Goal: Task Accomplishment & Management: Manage account settings

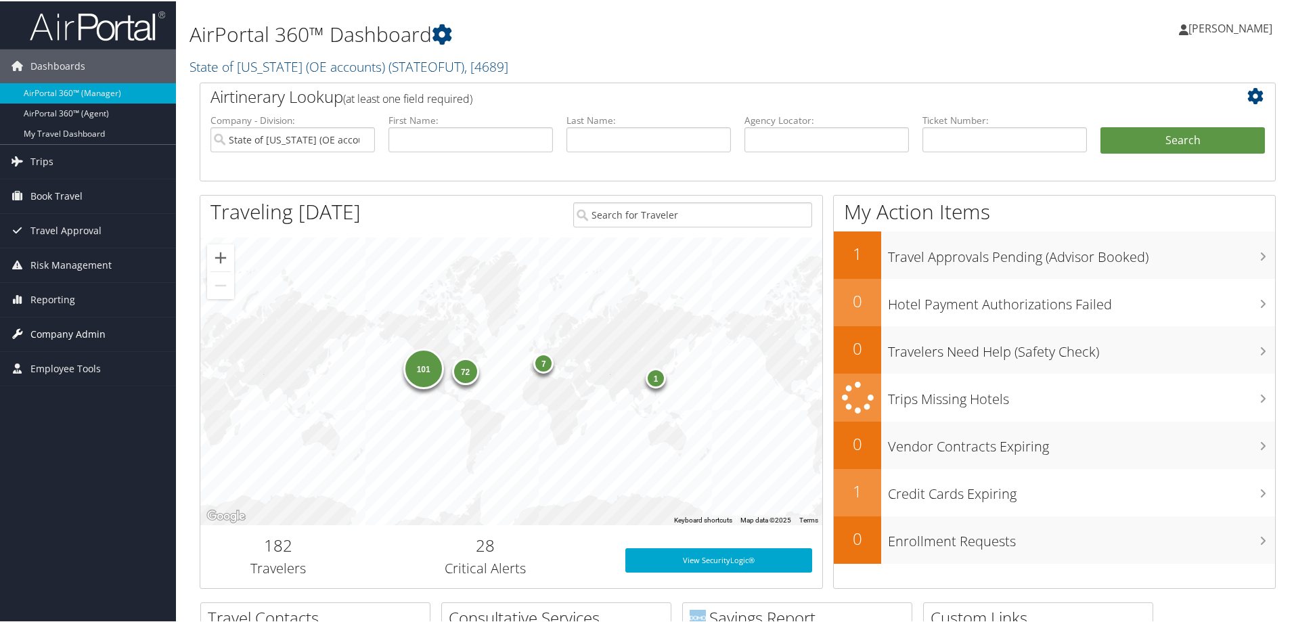
click at [55, 334] on span "Company Admin" at bounding box center [67, 333] width 75 height 34
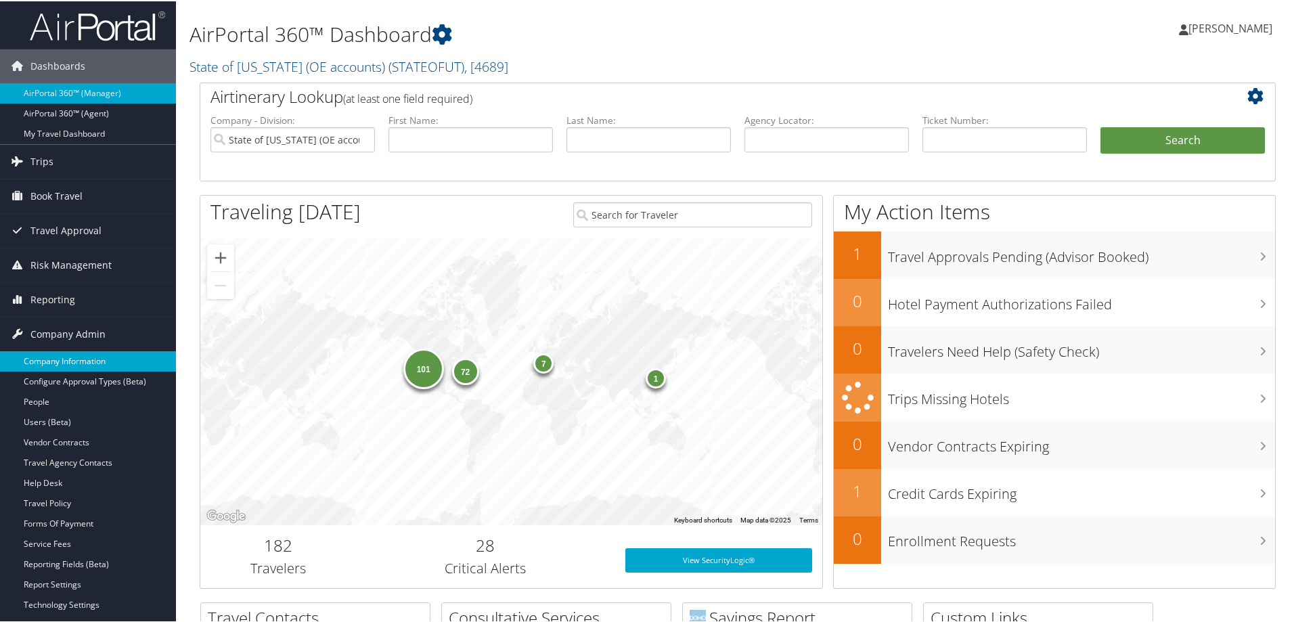
click at [54, 355] on link "Company Information" at bounding box center [88, 360] width 176 height 20
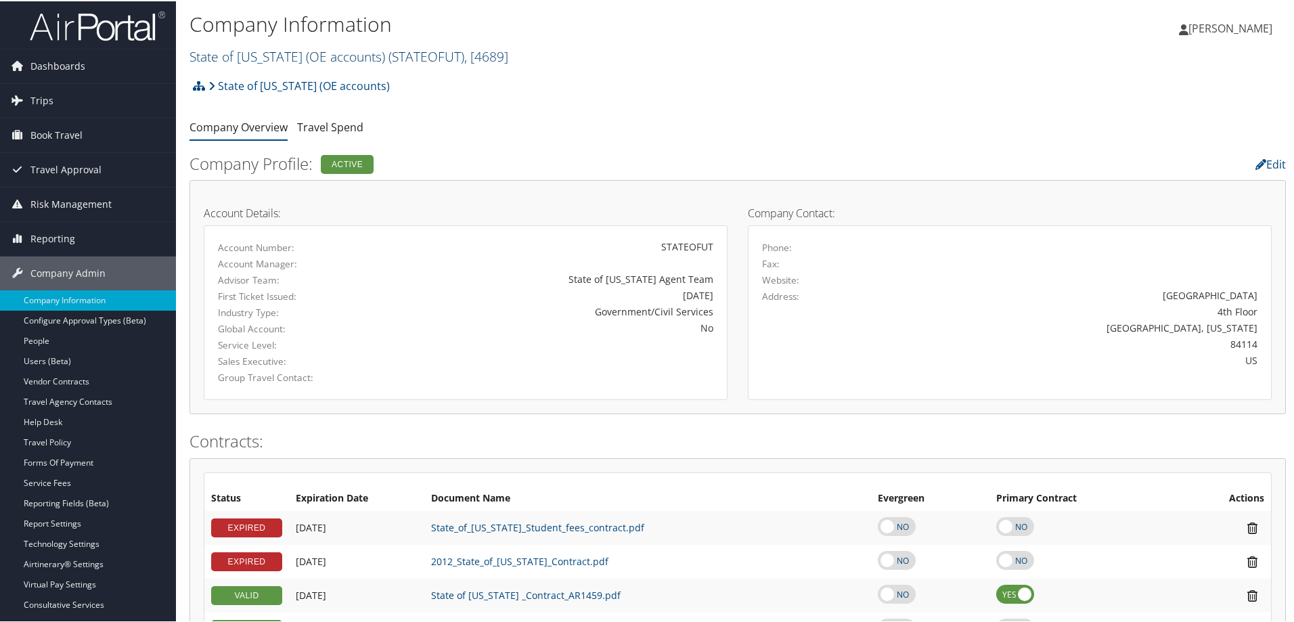
click at [477, 57] on span ", [ 4689 ]" at bounding box center [486, 55] width 44 height 18
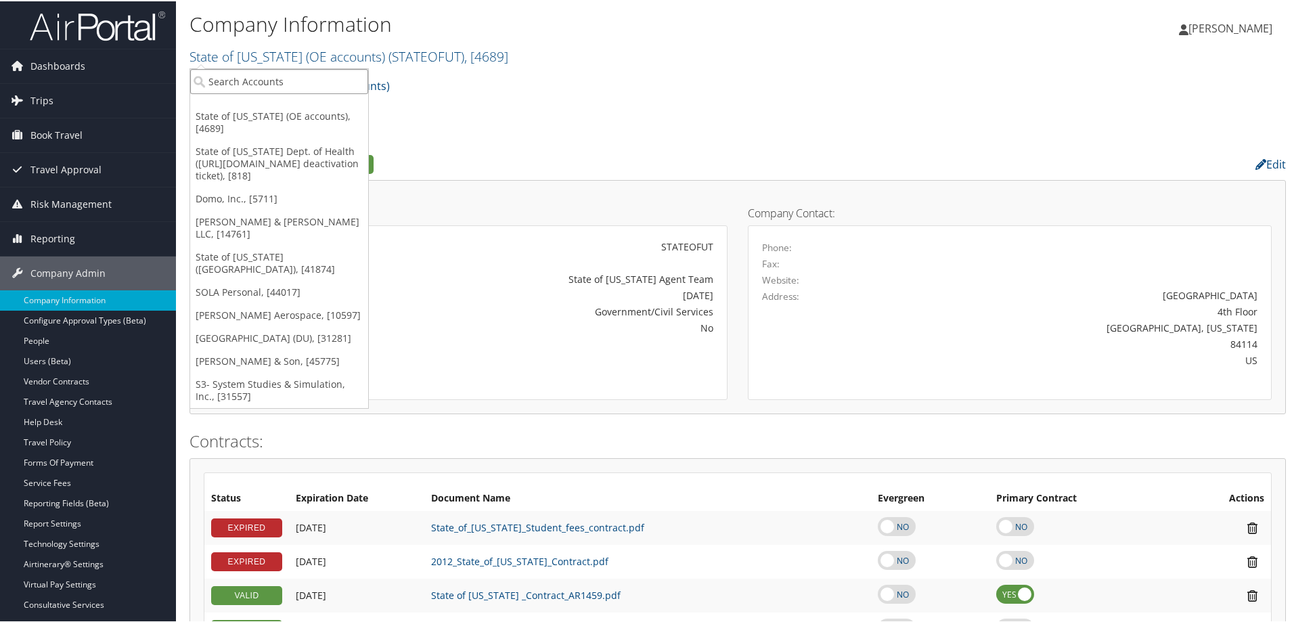
click at [337, 87] on input "search" at bounding box center [279, 80] width 178 height 25
type input "university of utah"
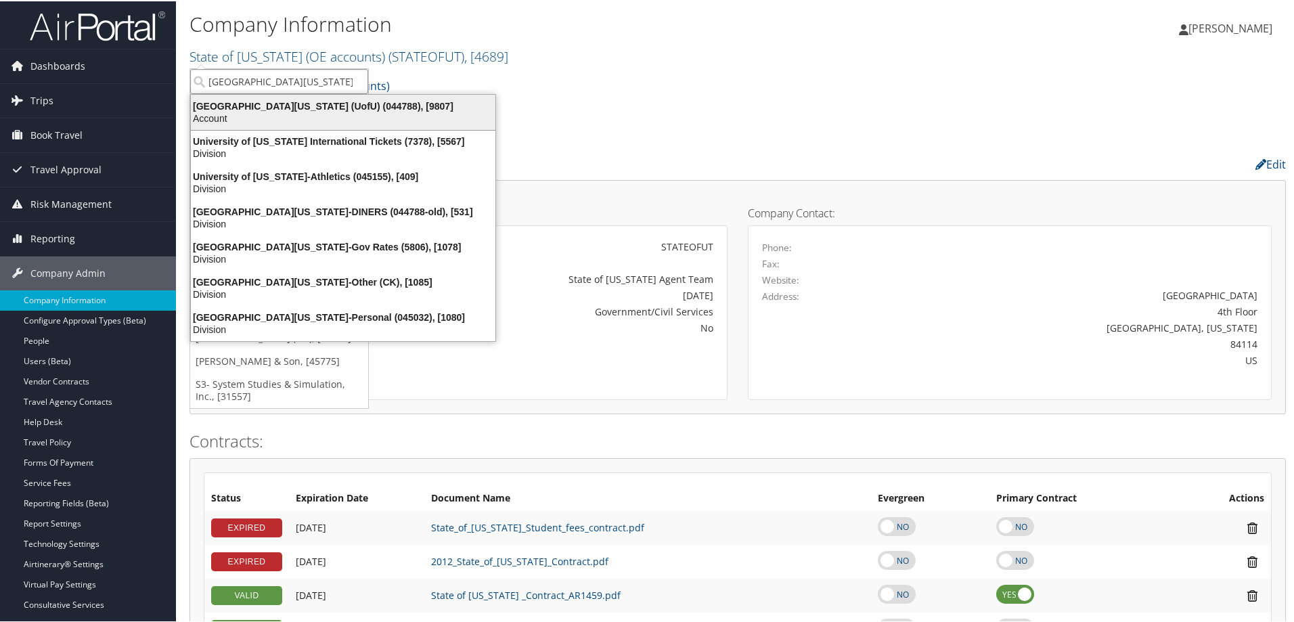
click at [279, 101] on div "University Of Utah (UofU) (044788), [9807]" at bounding box center [343, 105] width 321 height 12
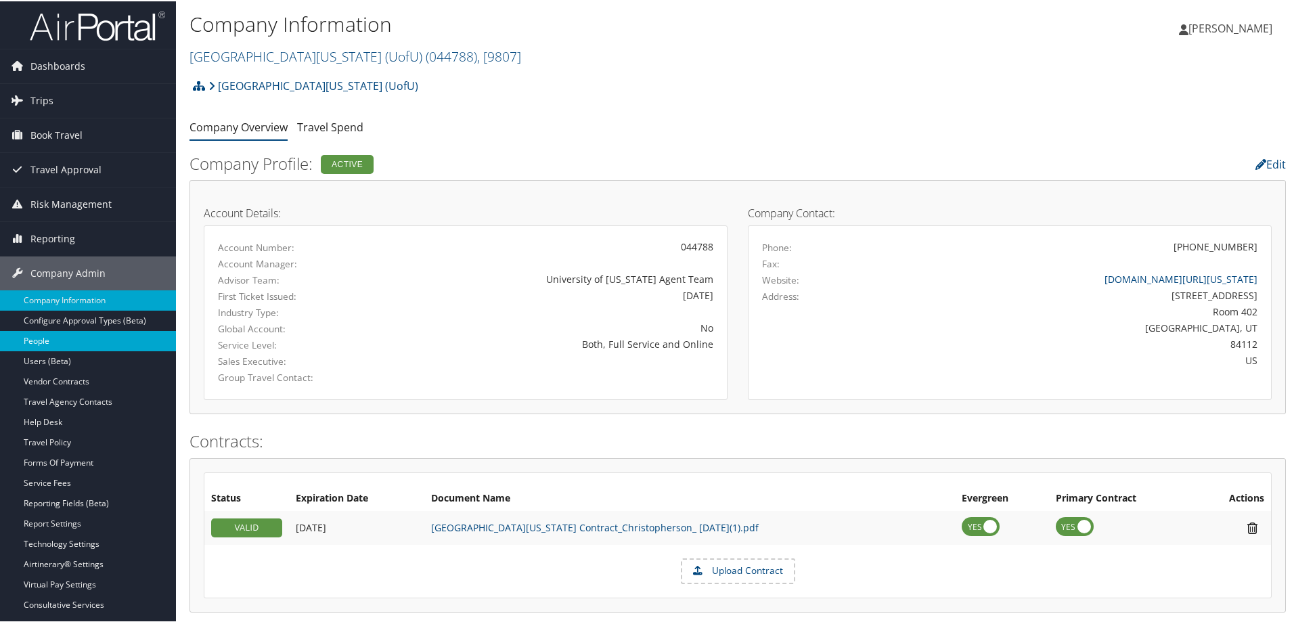
click at [28, 339] on link "People" at bounding box center [88, 340] width 176 height 20
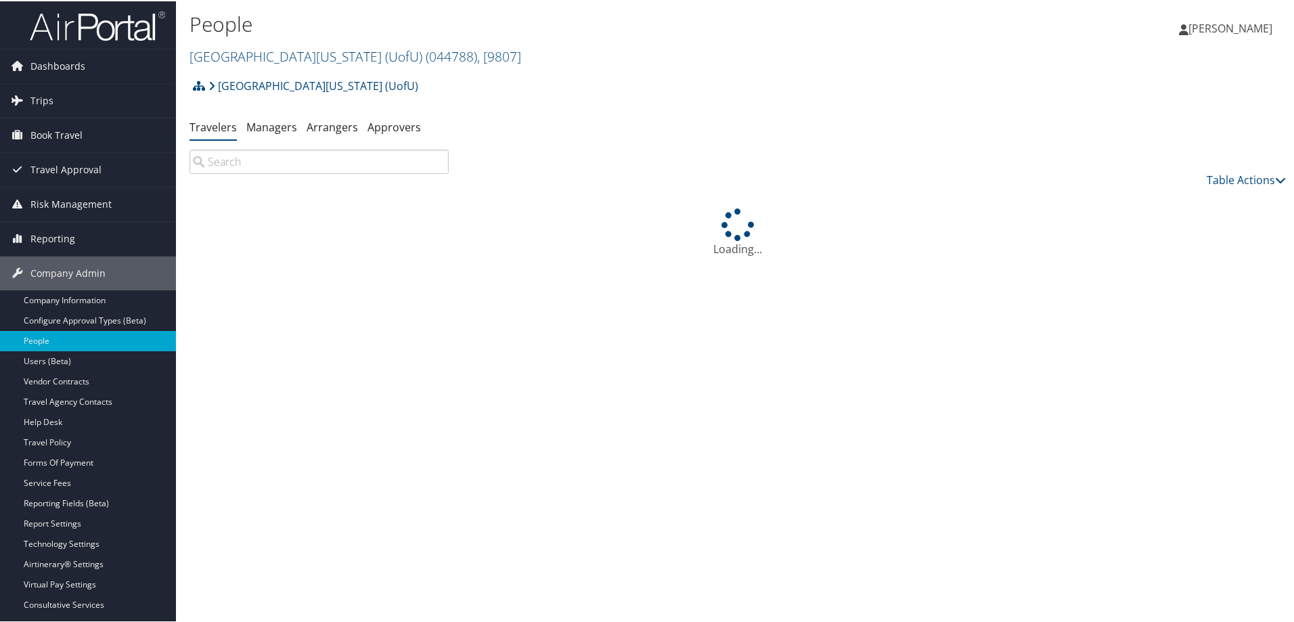
click at [276, 166] on input "search" at bounding box center [318, 160] width 259 height 24
type input "s"
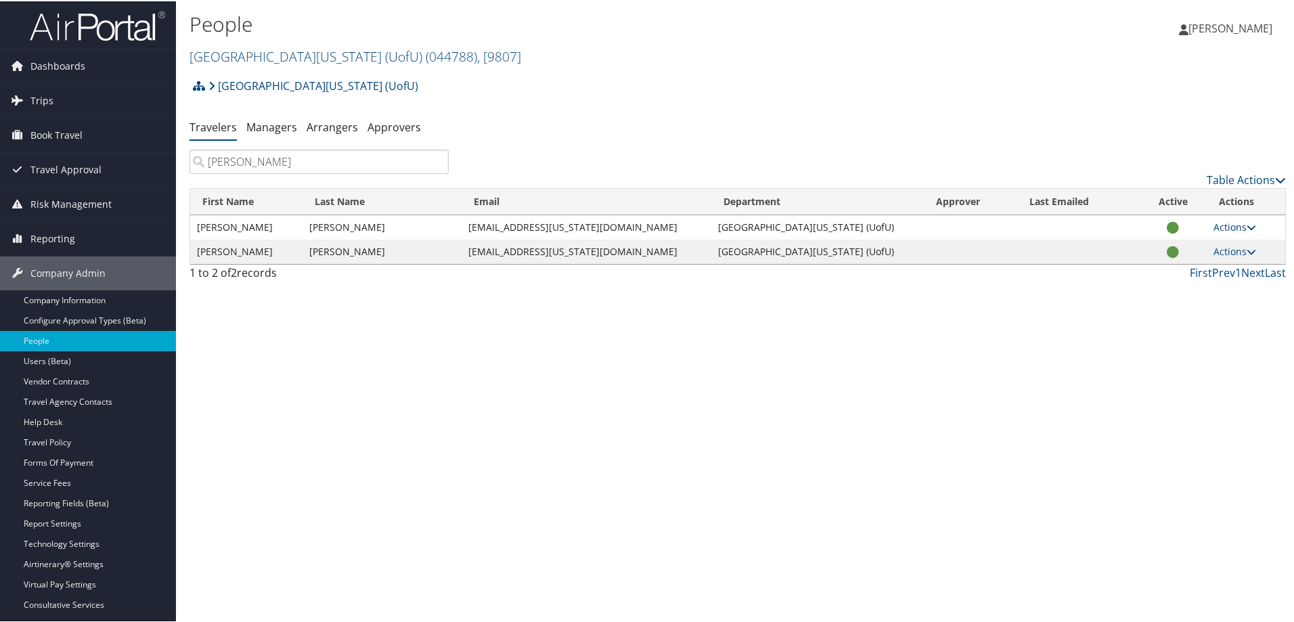
type input "robert smith"
click at [1246, 221] on icon at bounding box center [1250, 225] width 9 height 9
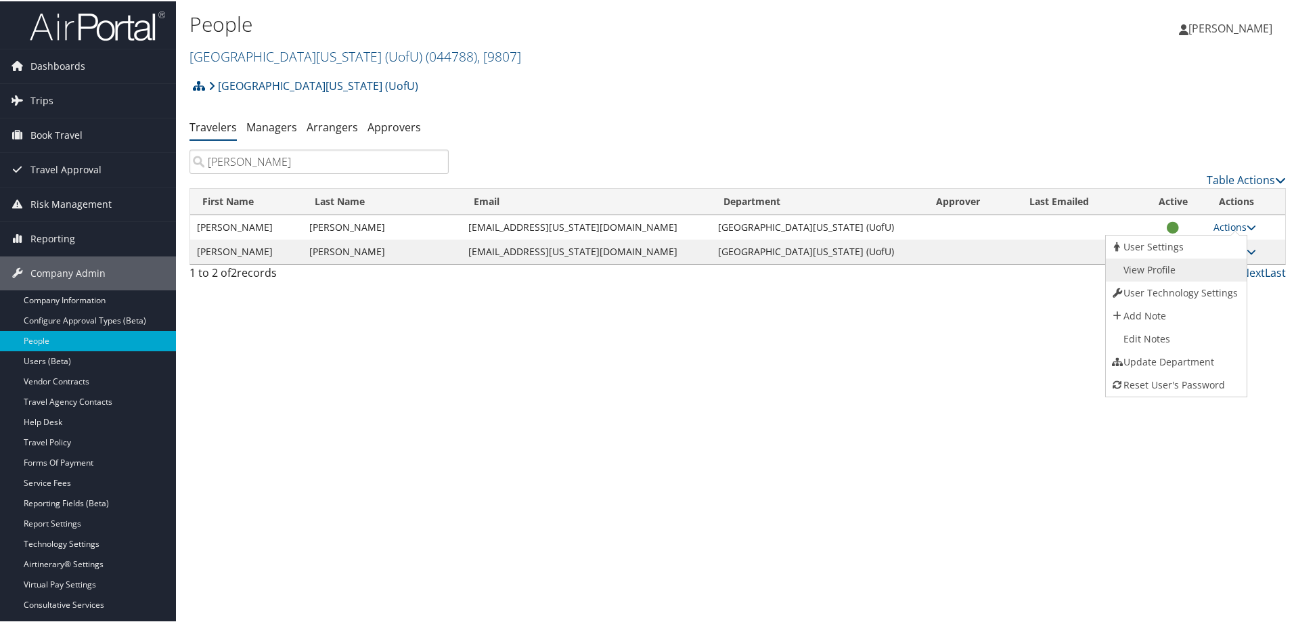
click at [1147, 272] on link "View Profile" at bounding box center [1174, 268] width 137 height 23
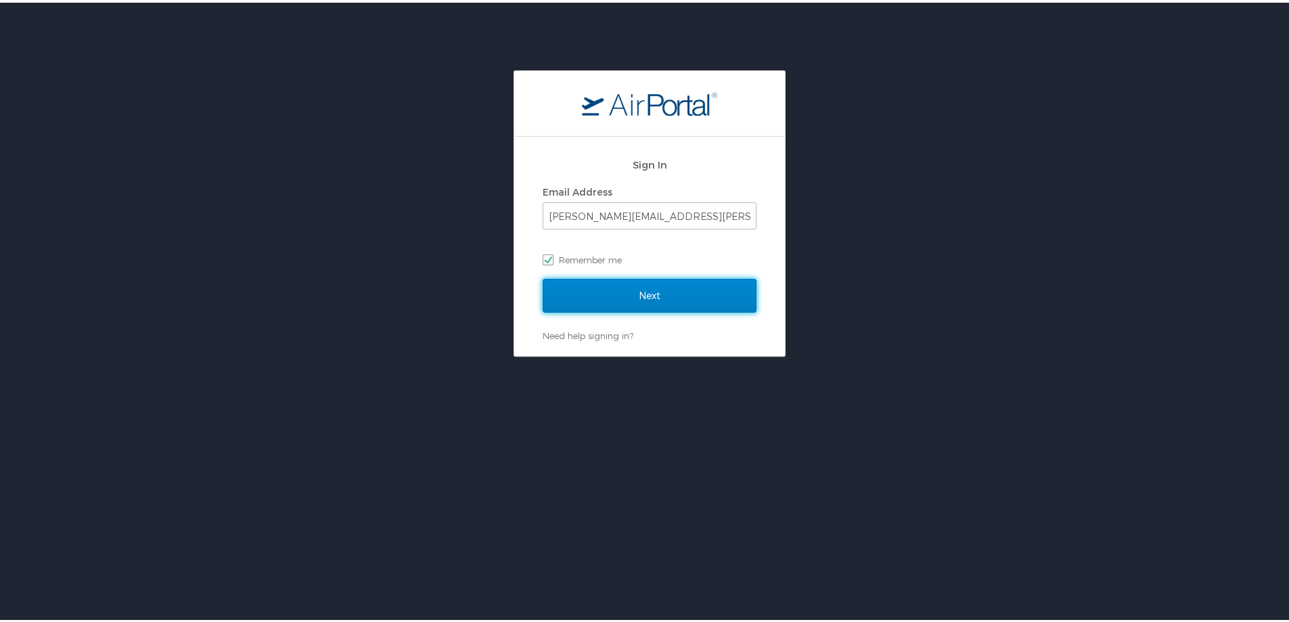
click at [663, 297] on input "Next" at bounding box center [650, 293] width 214 height 34
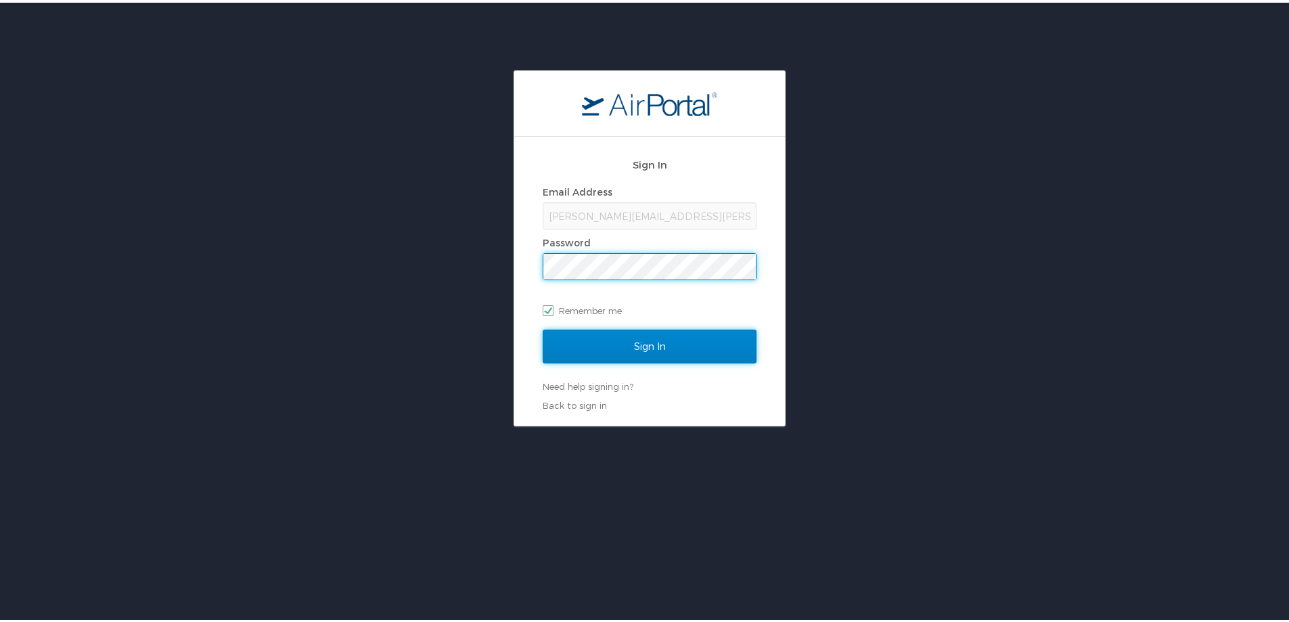
click at [629, 334] on input "Sign In" at bounding box center [650, 344] width 214 height 34
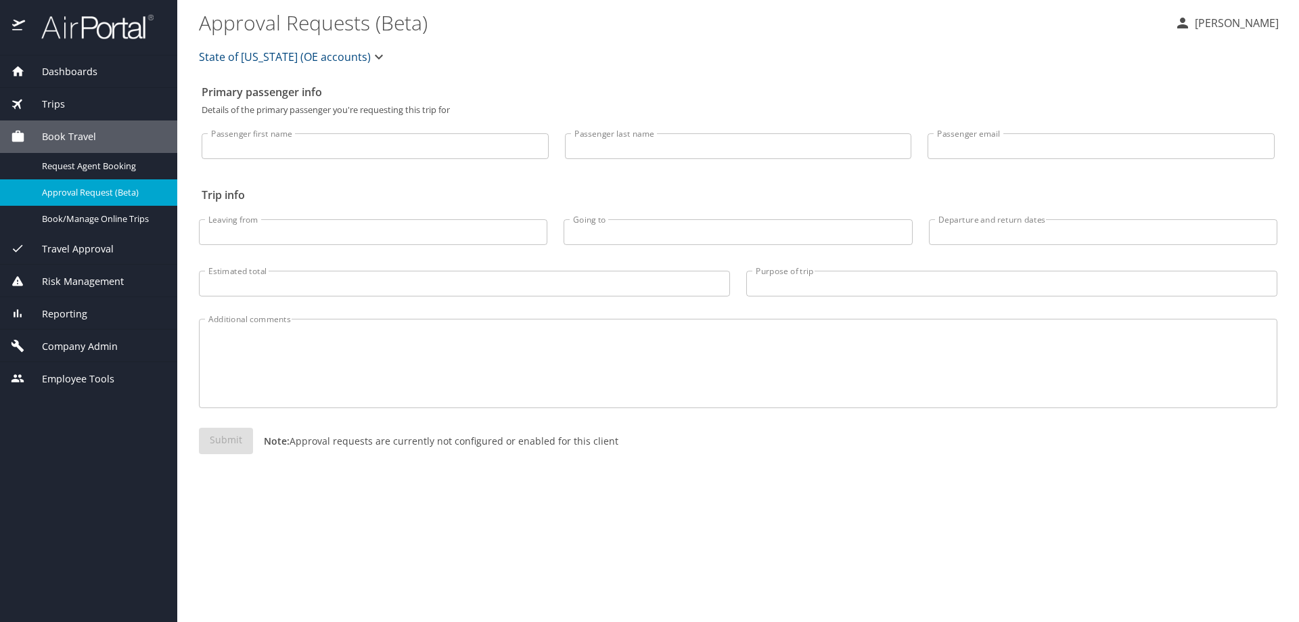
click at [62, 347] on span "Company Admin" at bounding box center [71, 346] width 93 height 15
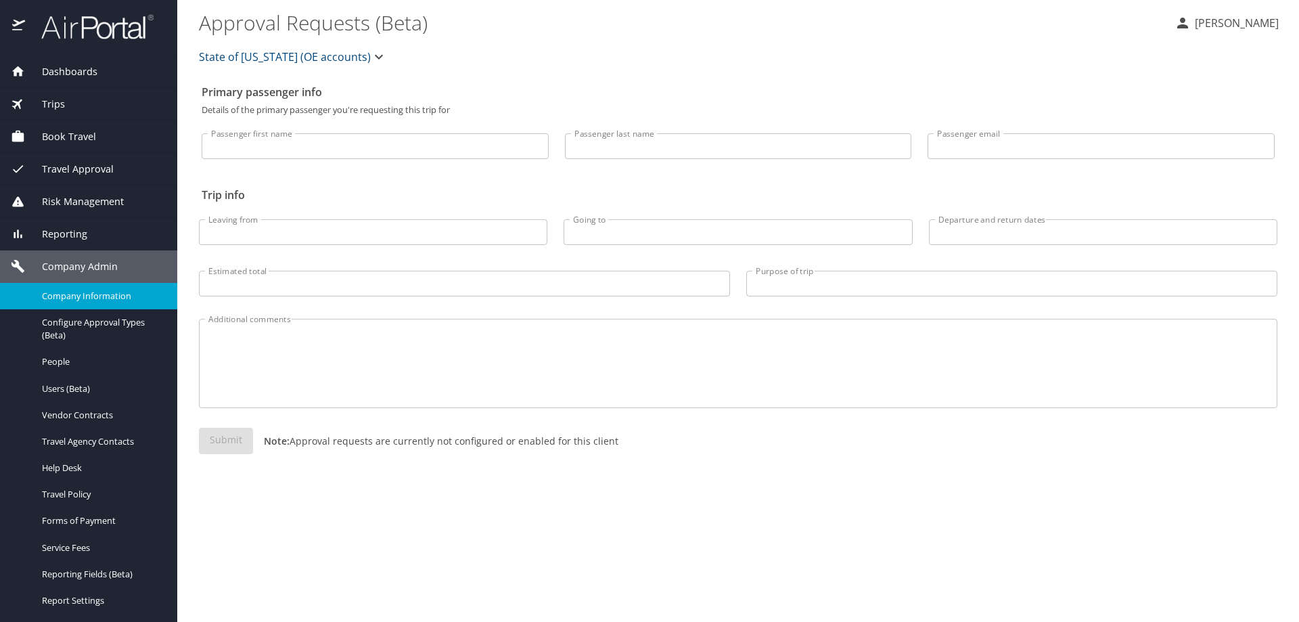
click at [78, 294] on span "Company Information" at bounding box center [101, 296] width 119 height 13
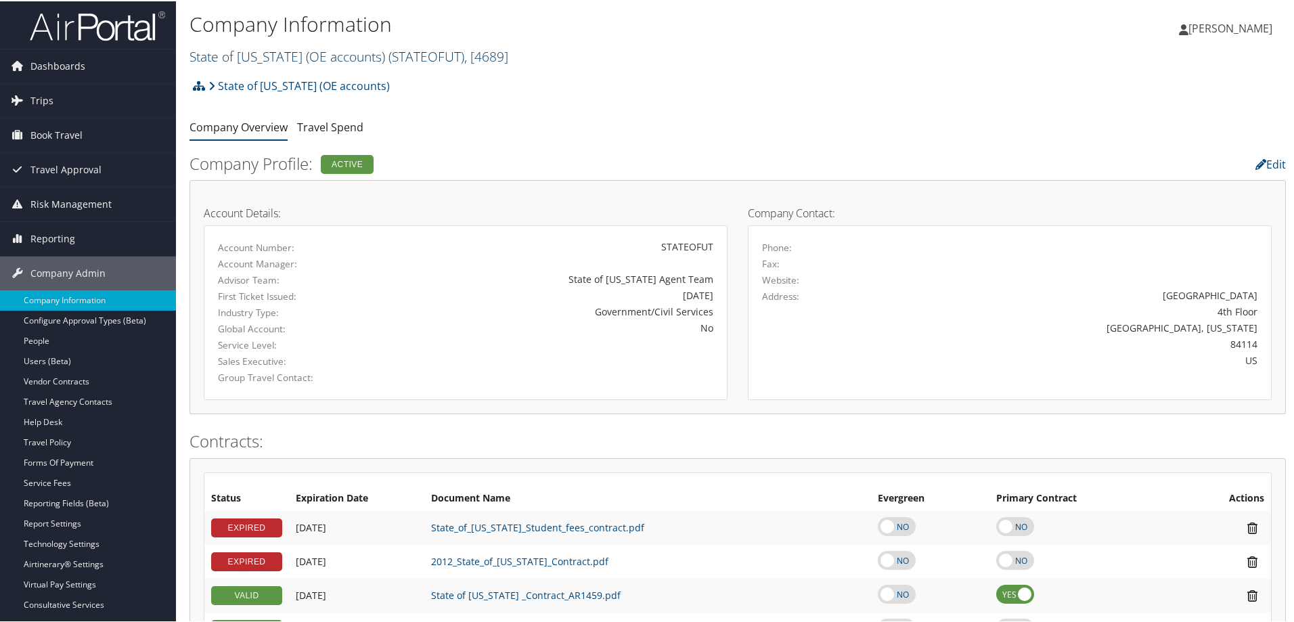
click at [474, 55] on span ", [ 4689 ]" at bounding box center [486, 55] width 44 height 18
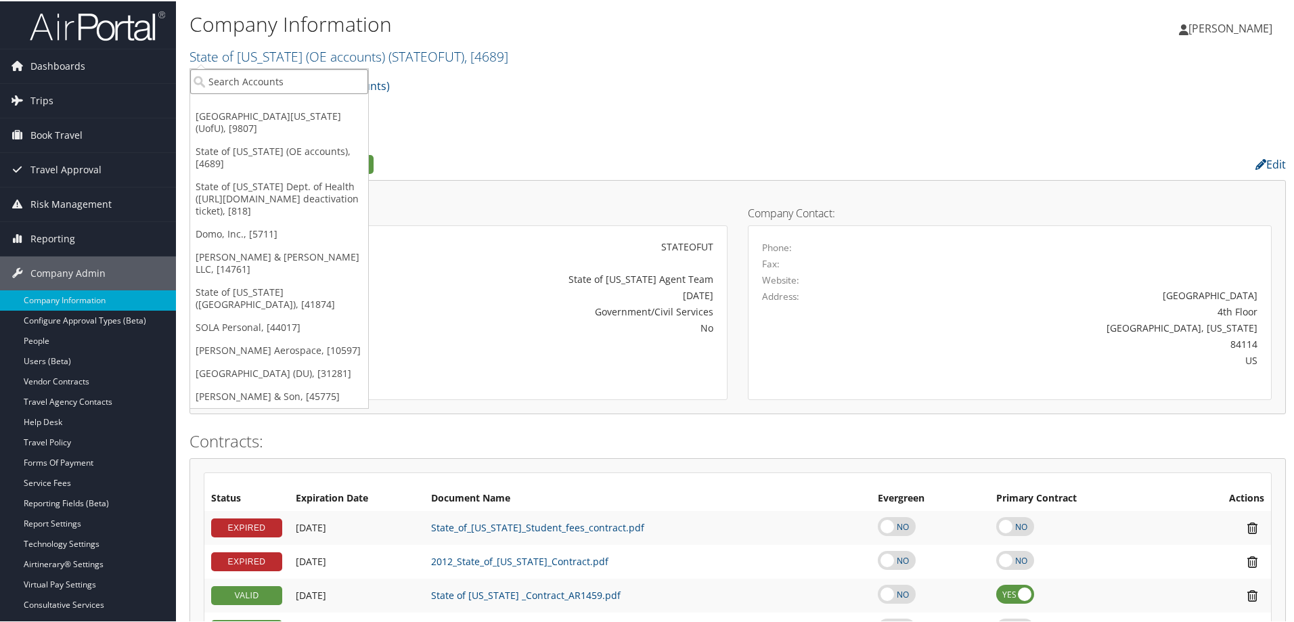
click at [305, 73] on input "search" at bounding box center [279, 80] width 178 height 25
click at [282, 106] on link "[GEOGRAPHIC_DATA][US_STATE] (UofU), [9807]" at bounding box center [279, 121] width 178 height 35
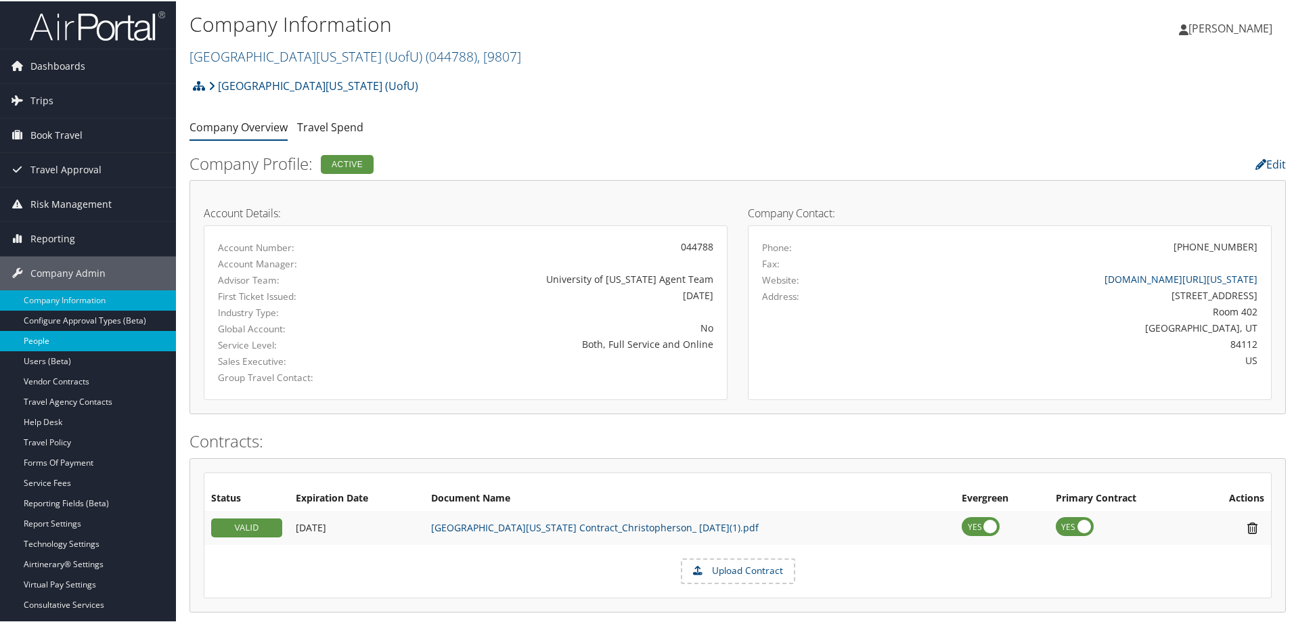
click at [26, 334] on link "People" at bounding box center [88, 340] width 176 height 20
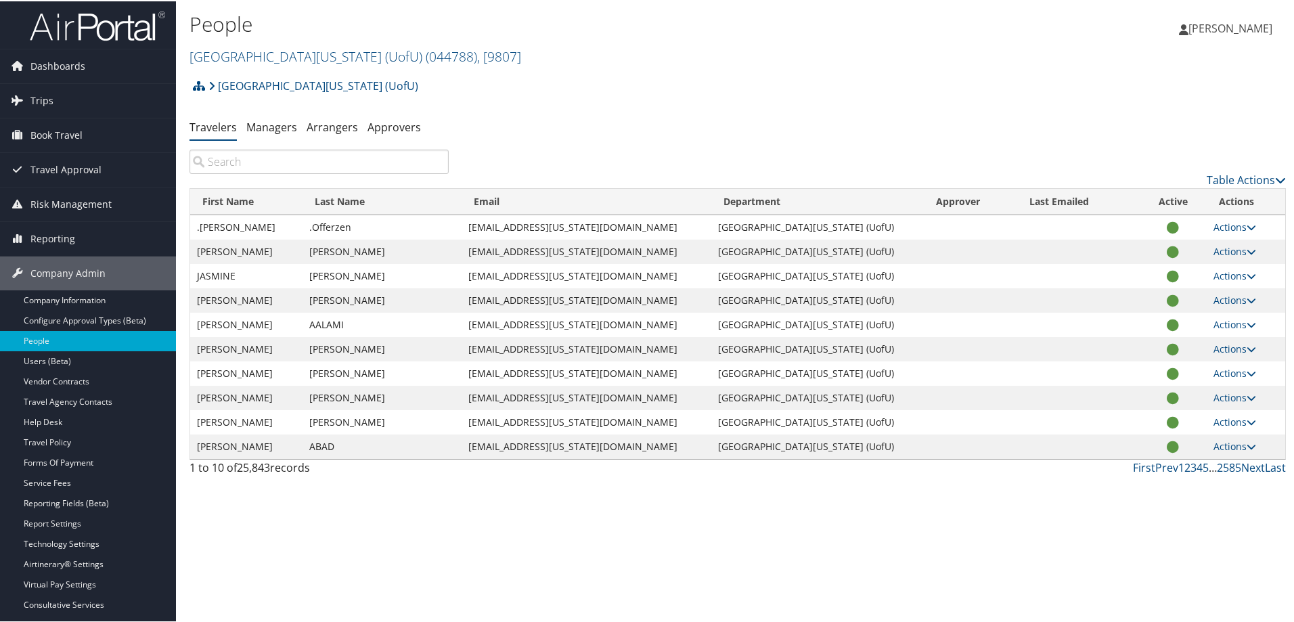
click at [271, 160] on input "search" at bounding box center [318, 160] width 259 height 24
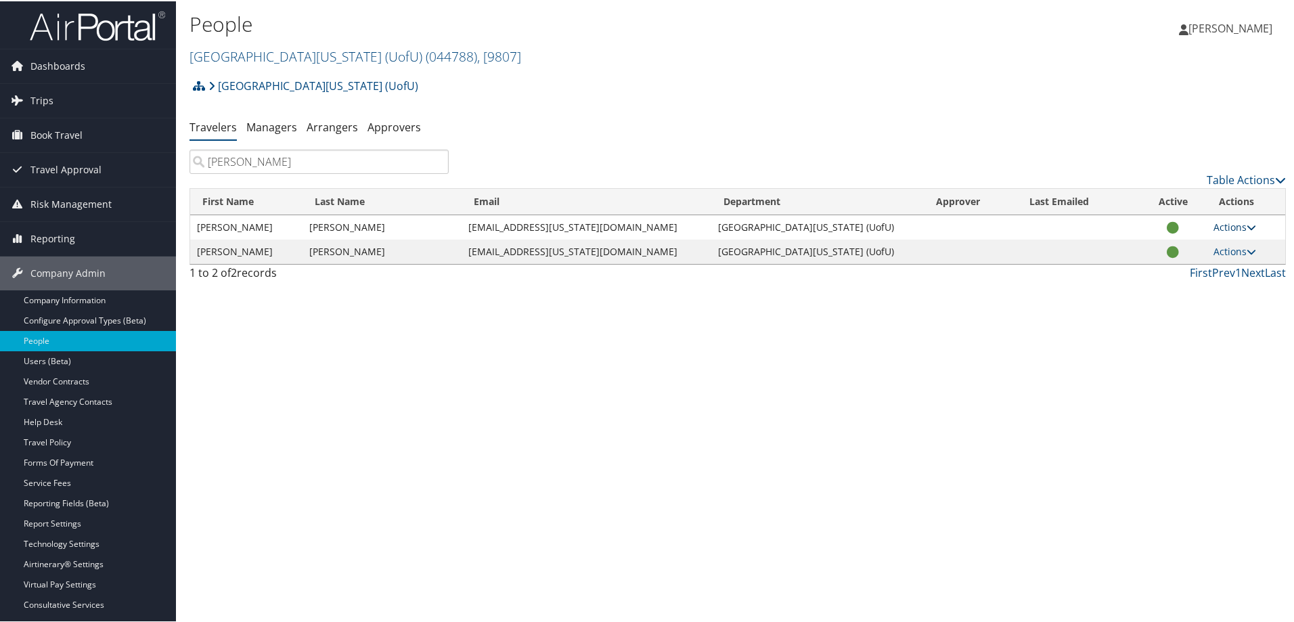
type input "robert smith"
click at [1246, 223] on icon at bounding box center [1250, 225] width 9 height 9
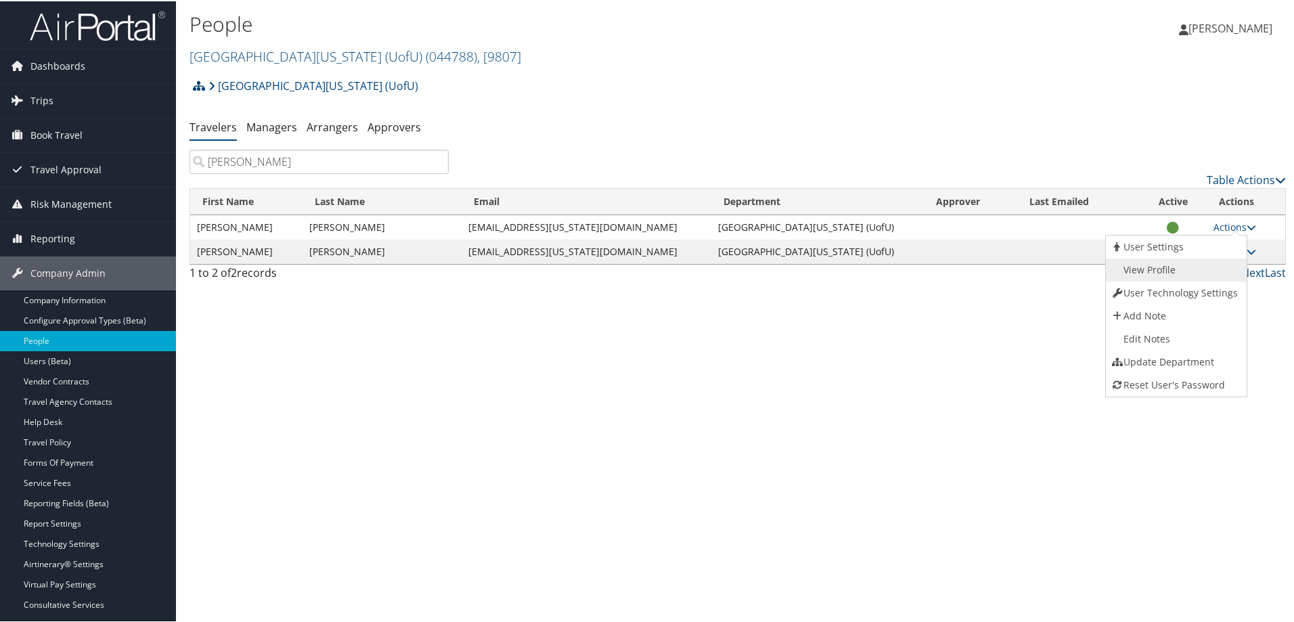
click at [1169, 267] on link "View Profile" at bounding box center [1174, 268] width 137 height 23
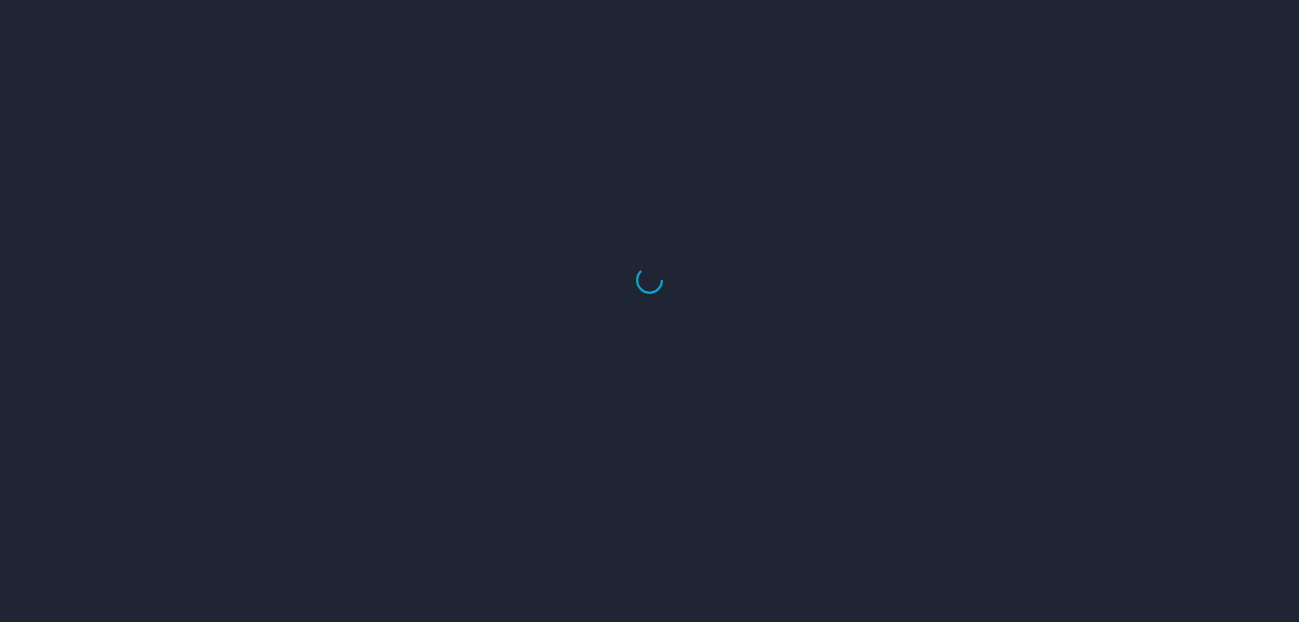
select select "US"
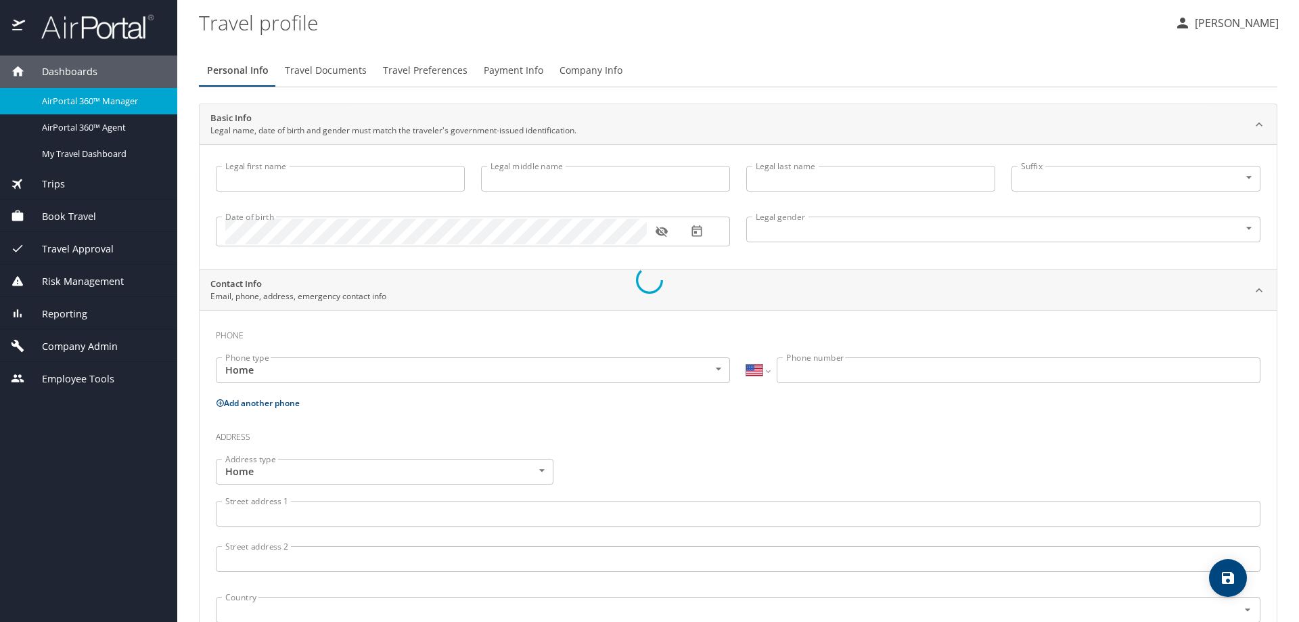
type input "[PERSON_NAME]"
type input "Scott"
type input "Smith"
type input "Male"
type input "Taylor"
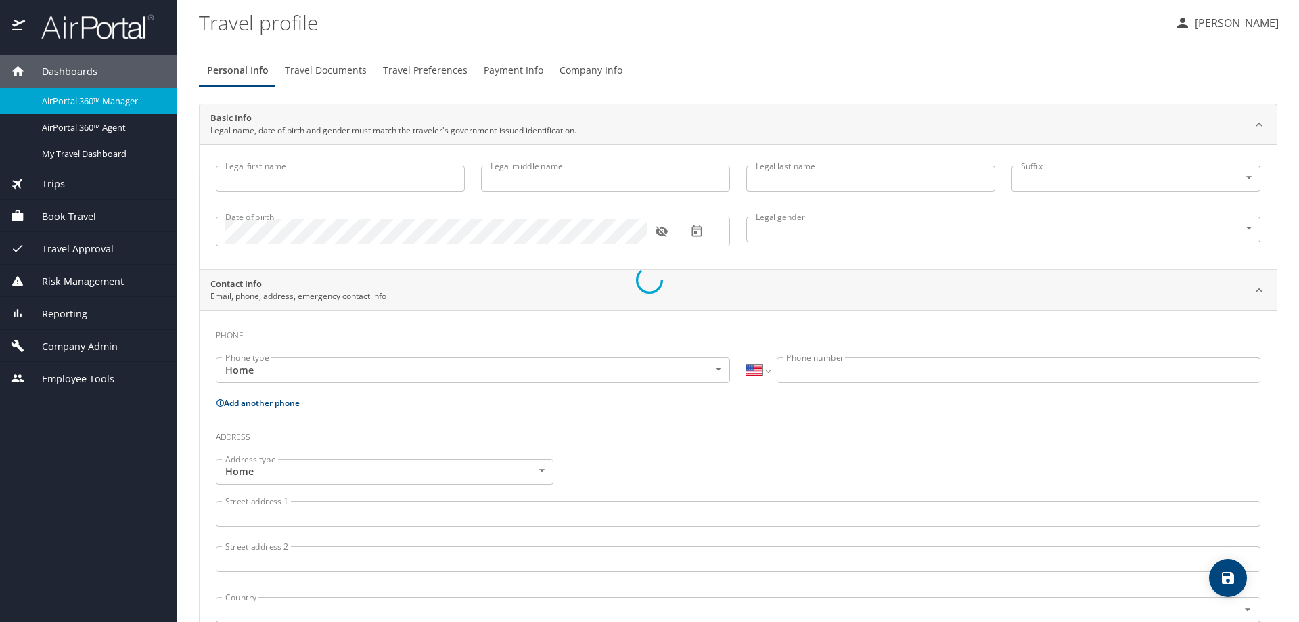
type input "Smedley"
select select "IN"
type input "080171 27540"
select select "US"
select select "IN"
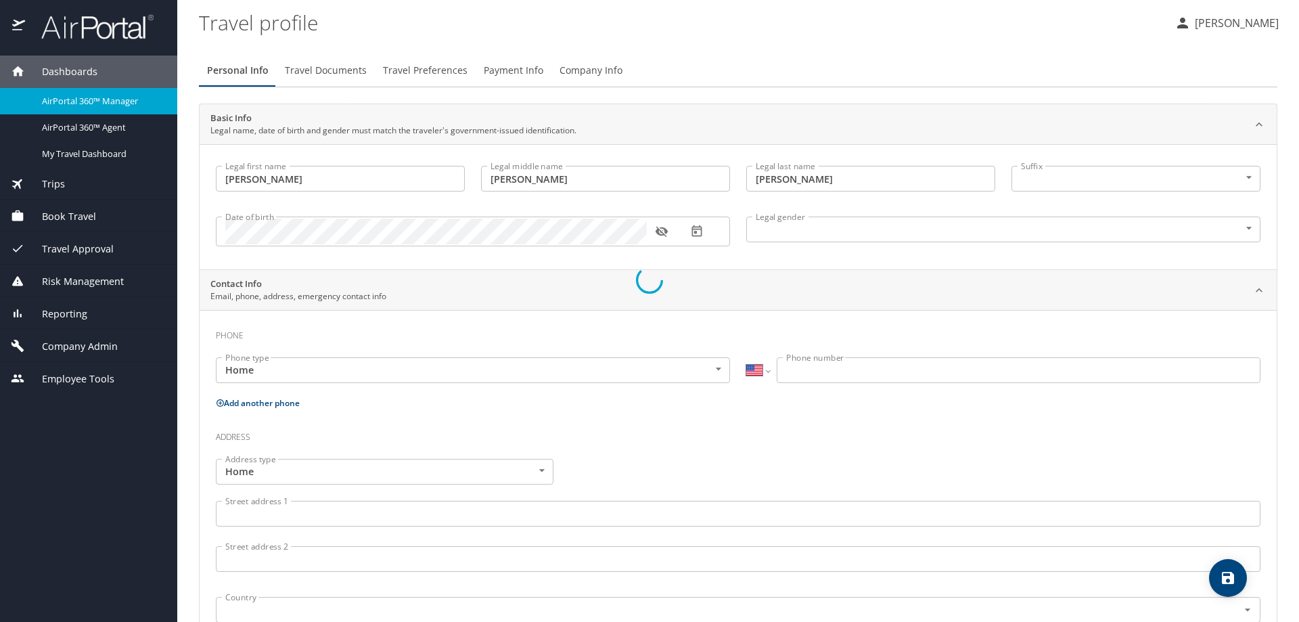
select select "IN"
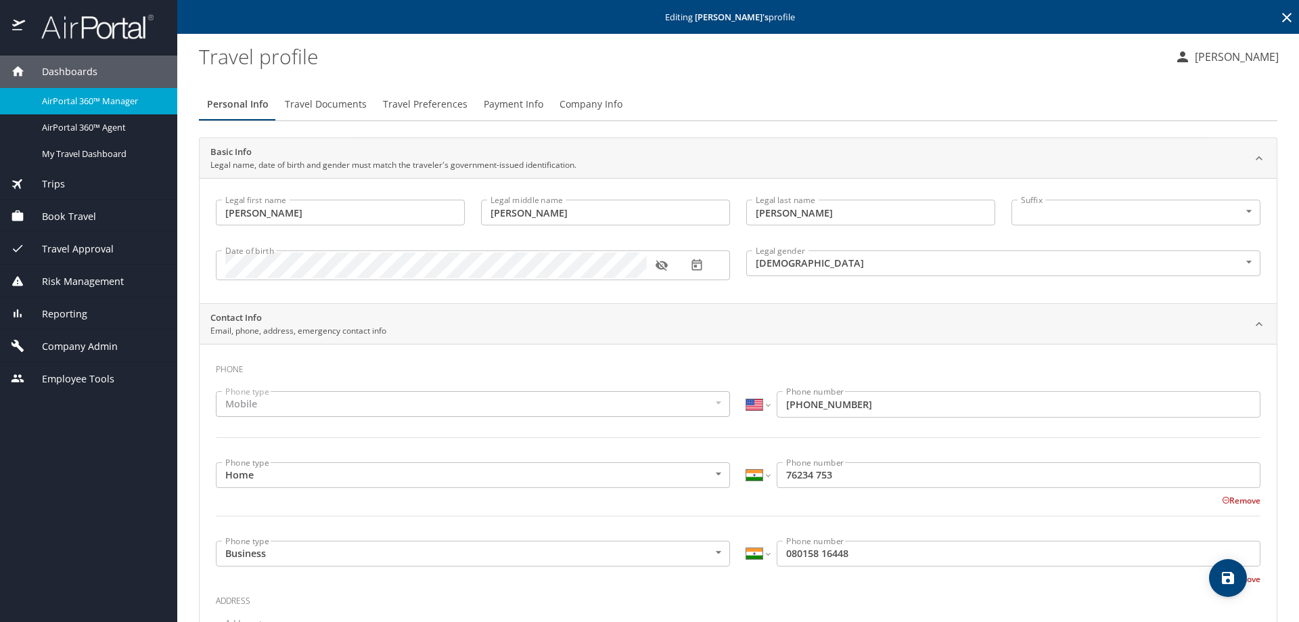
click at [62, 346] on span "Company Admin" at bounding box center [71, 346] width 93 height 15
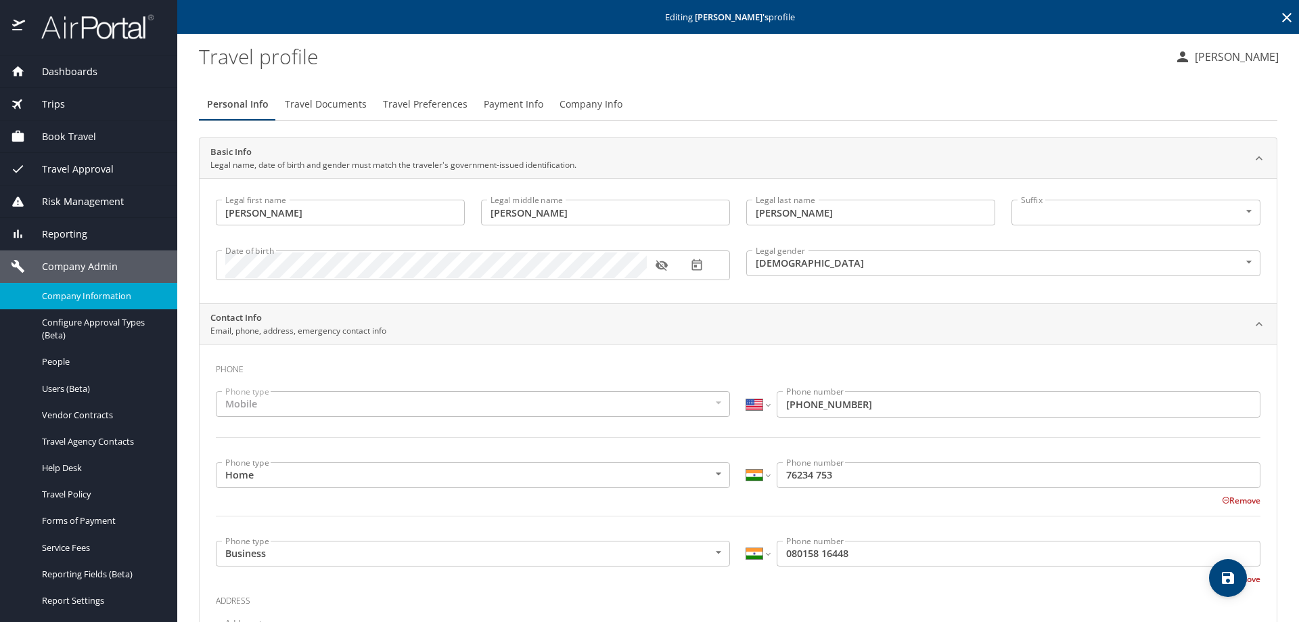
click at [69, 294] on span "Company Information" at bounding box center [101, 296] width 119 height 13
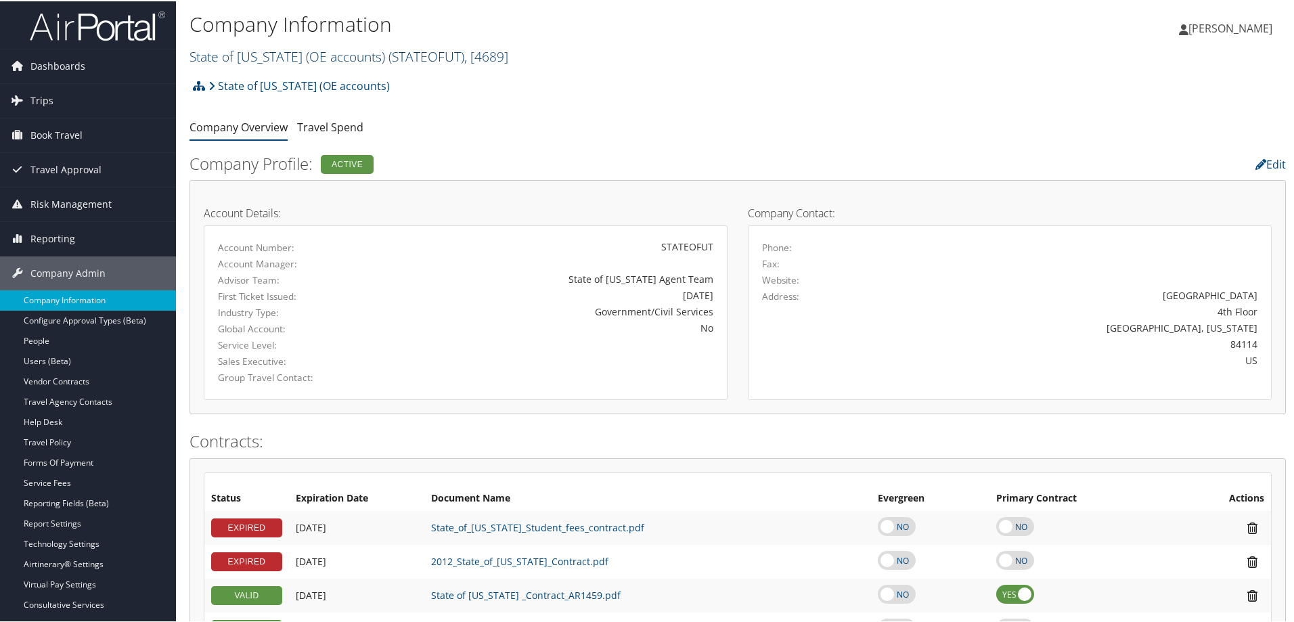
click at [473, 55] on span ", [ 4689 ]" at bounding box center [486, 55] width 44 height 18
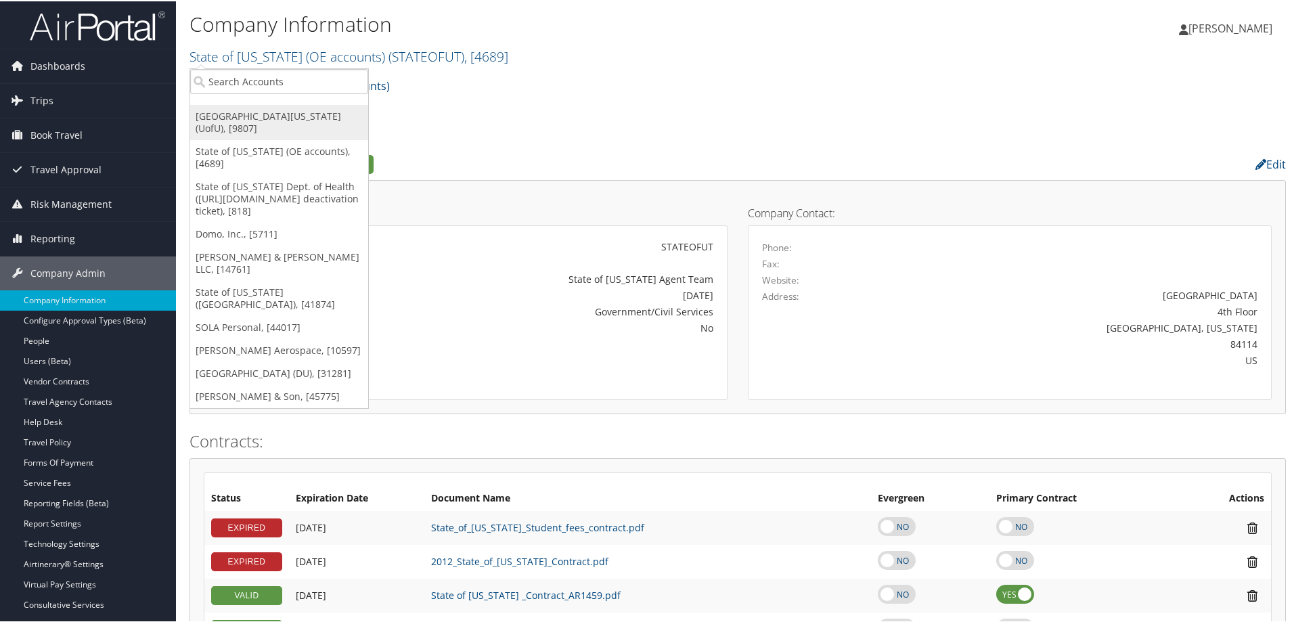
click at [237, 110] on link "[GEOGRAPHIC_DATA][US_STATE] (UofU), [9807]" at bounding box center [279, 121] width 178 height 35
